Goal: Navigation & Orientation: Find specific page/section

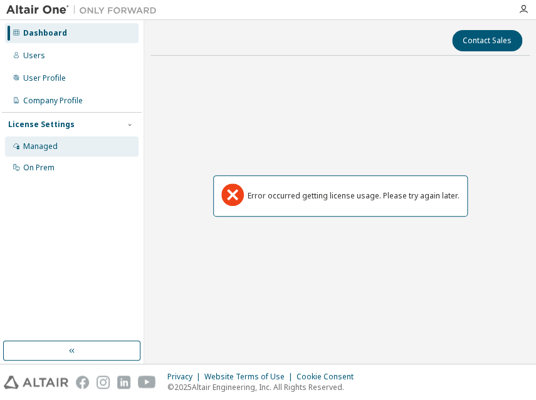
click at [48, 143] on div "Managed" at bounding box center [40, 147] width 34 height 10
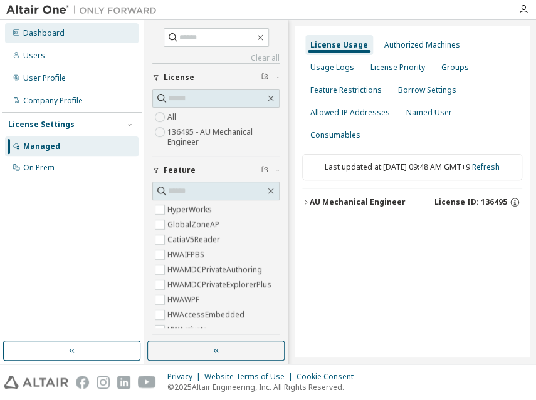
click at [58, 31] on div "Dashboard" at bounding box center [43, 33] width 41 height 10
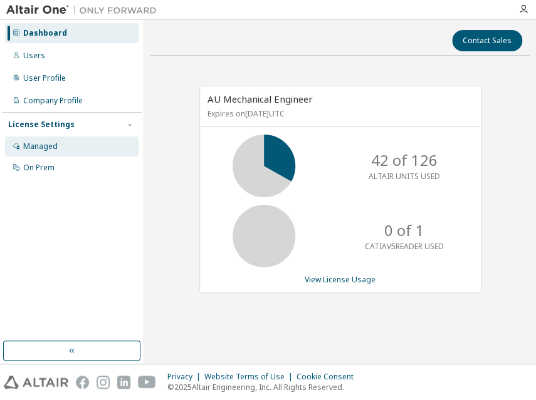
click at [46, 143] on div "Managed" at bounding box center [40, 147] width 34 height 10
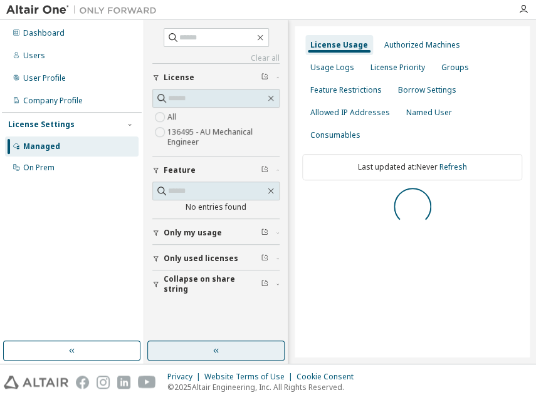
click at [228, 350] on button "button" at bounding box center [215, 351] width 137 height 20
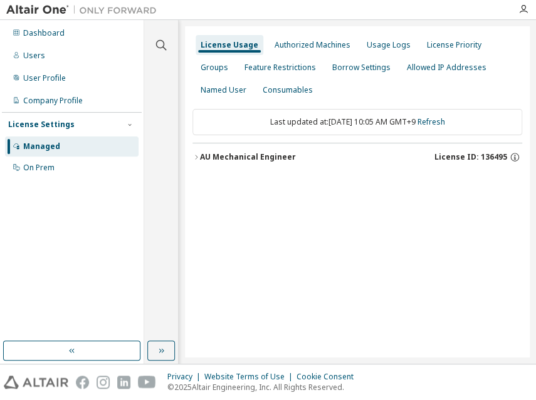
click at [281, 157] on div "AU Mechanical Engineer" at bounding box center [248, 157] width 96 height 10
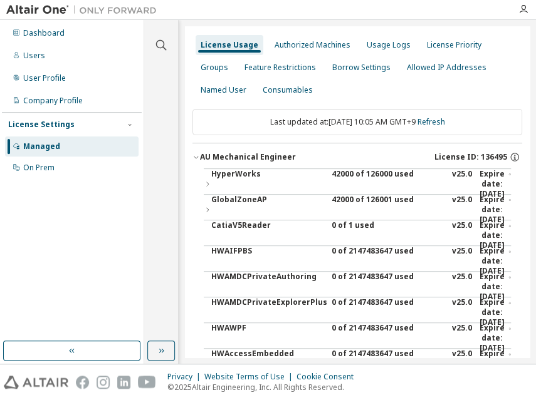
click at [367, 175] on div "42000 of 126000 used" at bounding box center [387, 184] width 113 height 30
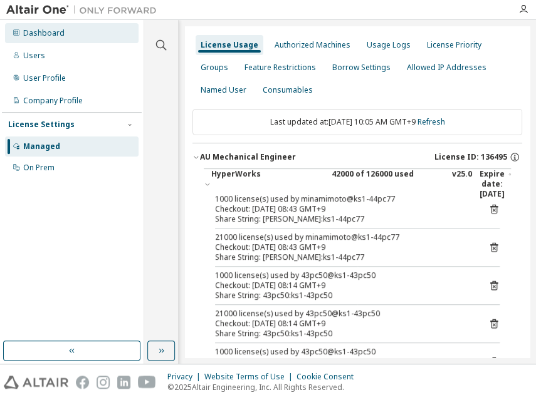
click at [56, 34] on div "Dashboard" at bounding box center [43, 33] width 41 height 10
